Goal: Information Seeking & Learning: Check status

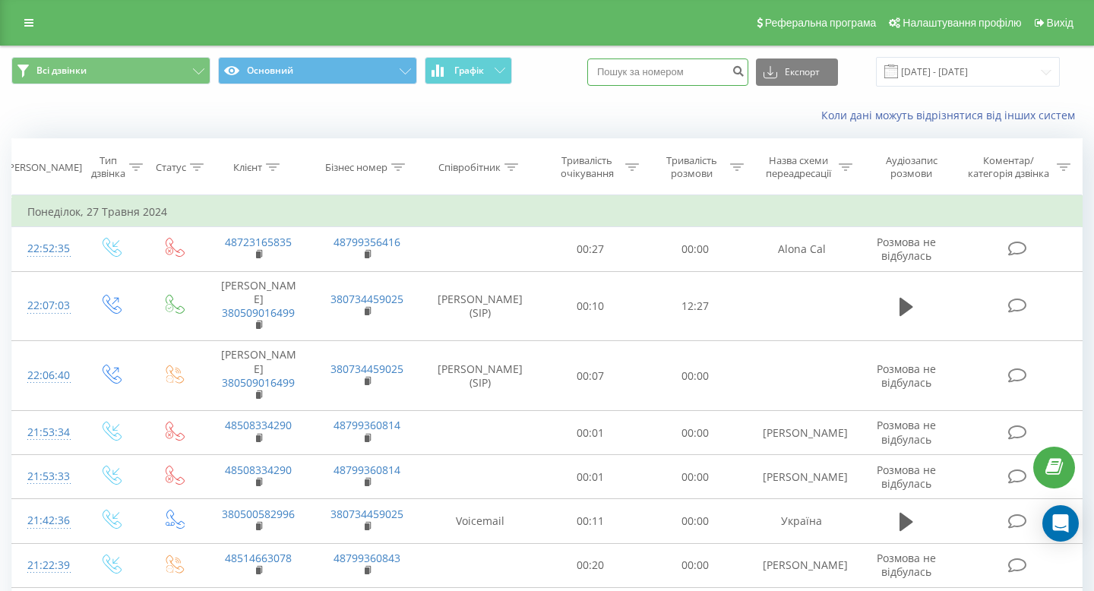
click at [695, 62] on input at bounding box center [667, 71] width 161 height 27
paste input "380673320301"
type input "380673320301"
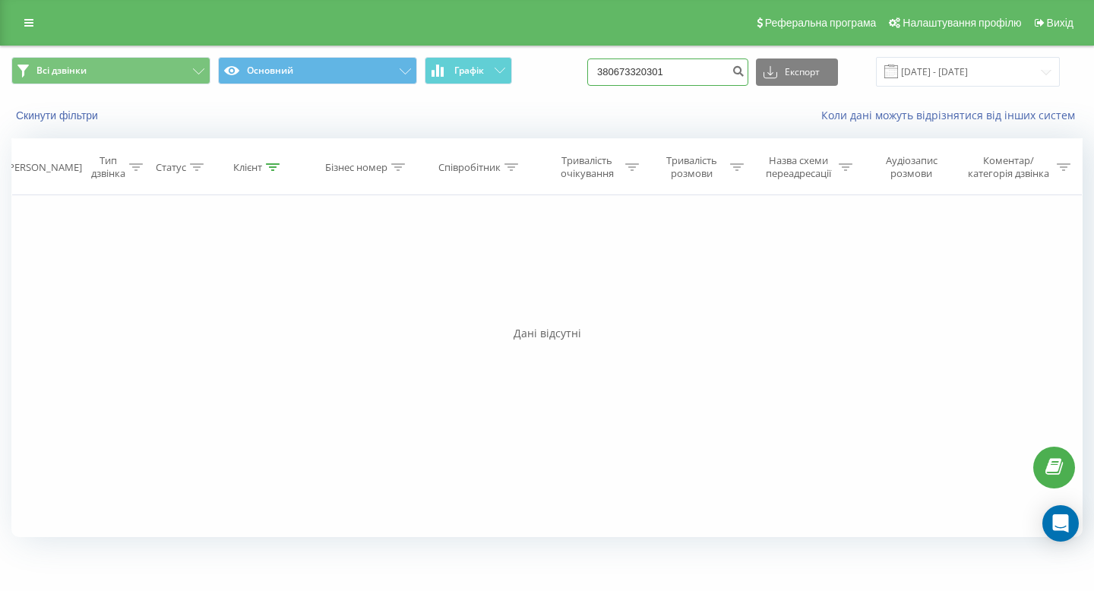
click at [710, 71] on input "380673320301" at bounding box center [667, 71] width 161 height 27
paste input "420776630209"
type input "420776630209"
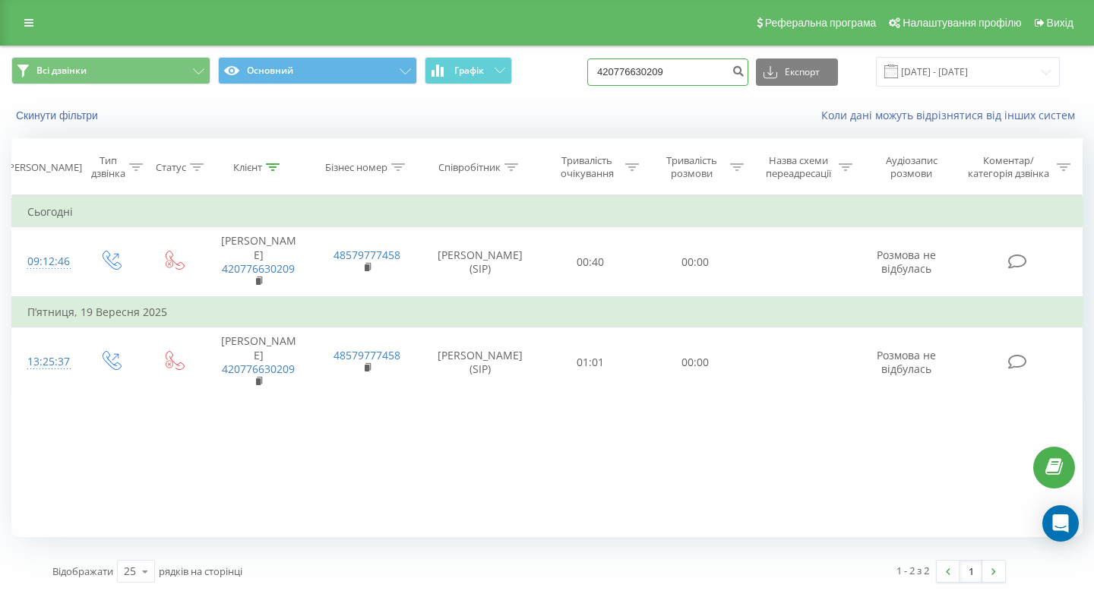
click at [676, 62] on input "420776630209" at bounding box center [667, 71] width 161 height 27
paste input "38067215779"
type input "380672157799"
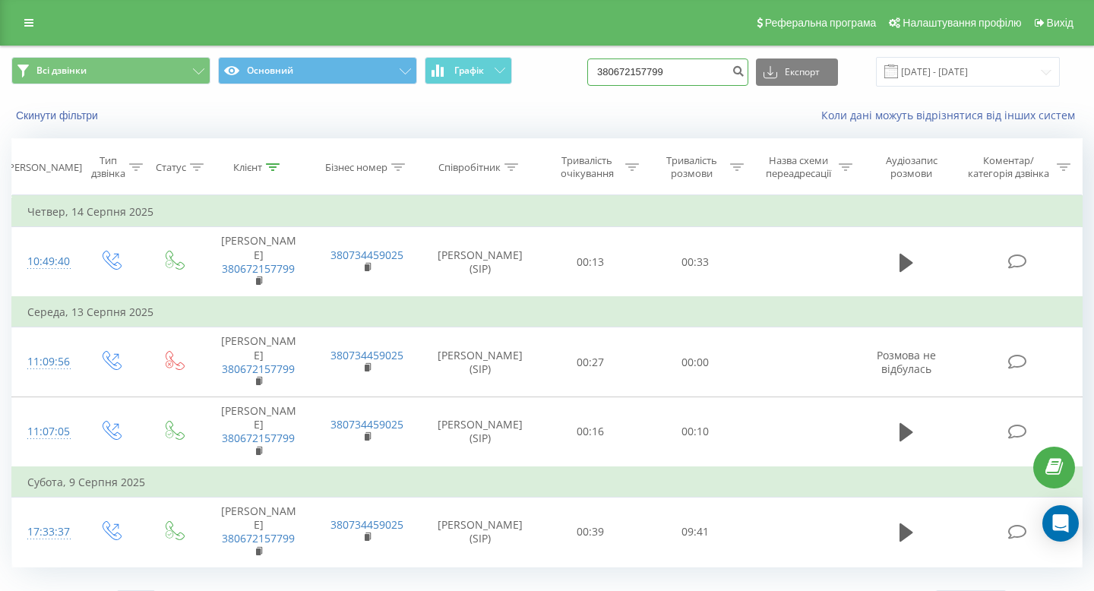
click at [676, 83] on input "380672157799" at bounding box center [667, 71] width 161 height 27
paste input "961549292"
type input "380961549292"
